Goal: Information Seeking & Learning: Learn about a topic

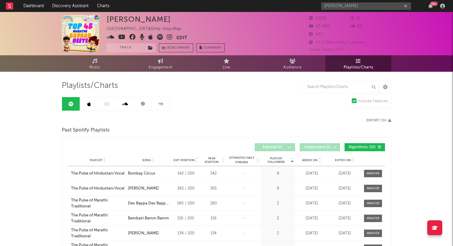
click at [218, 111] on div "Playlists/Charts Include Features Export CSV Past Spotify Playlists Playlist Fo…" at bounding box center [226, 206] width 329 height 251
click at [334, 5] on input "[PERSON_NAME]" at bounding box center [366, 5] width 90 height 7
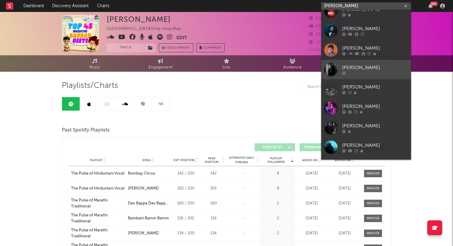
scroll to position [45, 0]
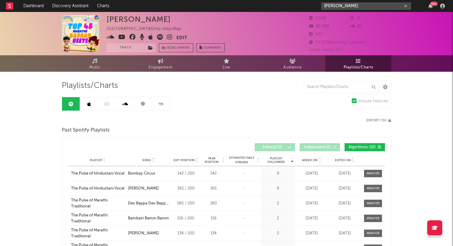
click at [406, 4] on icon "button" at bounding box center [405, 6] width 3 height 4
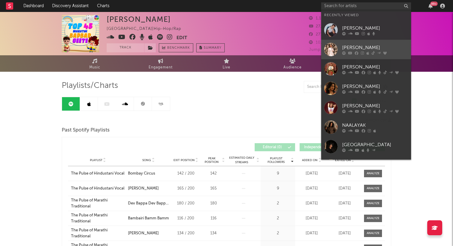
click at [359, 54] on div at bounding box center [375, 53] width 66 height 4
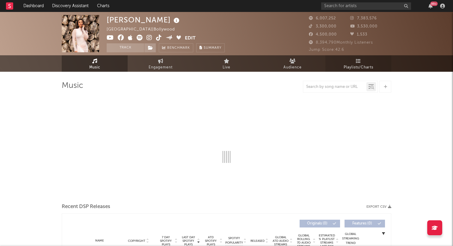
click at [359, 65] on span "Playlists/Charts" at bounding box center [358, 67] width 30 height 7
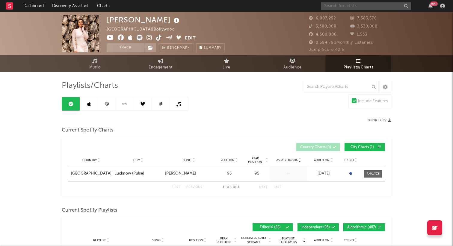
click at [366, 8] on input "text" at bounding box center [366, 5] width 90 height 7
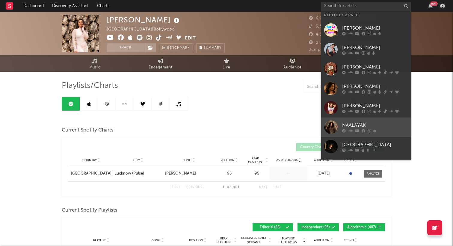
click at [359, 128] on div "NAALAYAK" at bounding box center [375, 125] width 66 height 7
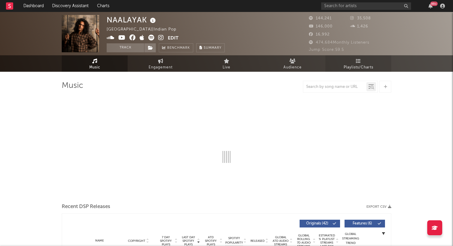
click at [364, 66] on span "Playlists/Charts" at bounding box center [358, 67] width 30 height 7
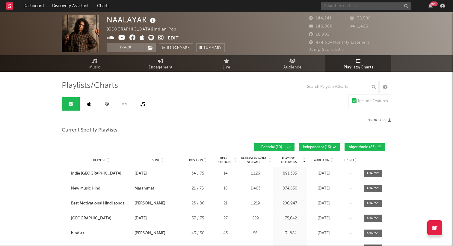
click at [334, 4] on input "text" at bounding box center [366, 5] width 90 height 7
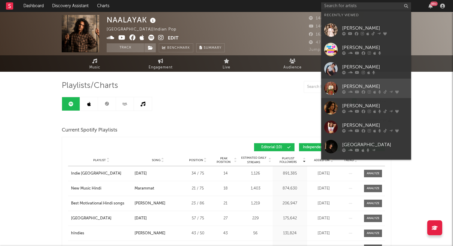
click at [381, 86] on div "[PERSON_NAME]" at bounding box center [375, 86] width 66 height 7
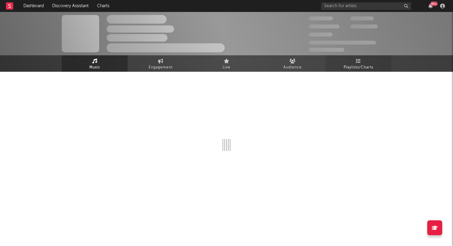
click at [359, 70] on span "Playlists/Charts" at bounding box center [358, 67] width 30 height 7
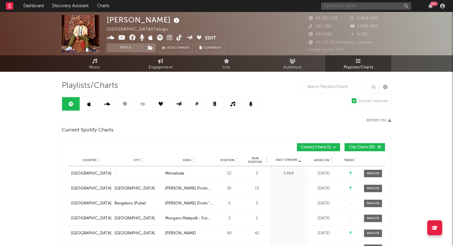
click at [376, 8] on input "text" at bounding box center [366, 5] width 90 height 7
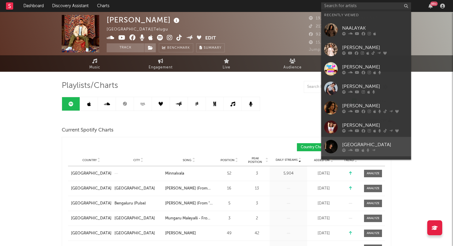
click at [364, 143] on div "[GEOGRAPHIC_DATA]" at bounding box center [375, 144] width 66 height 7
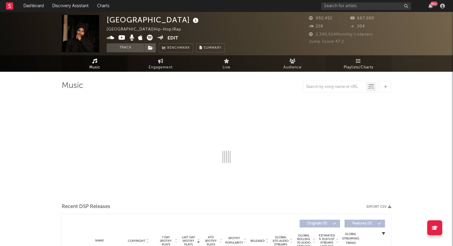
click at [360, 68] on span "Playlists/Charts" at bounding box center [358, 67] width 30 height 7
